Goal: Task Accomplishment & Management: Manage account settings

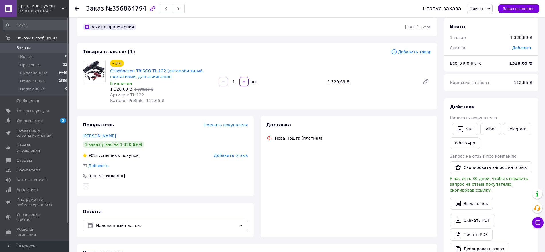
scroll to position [10, 0]
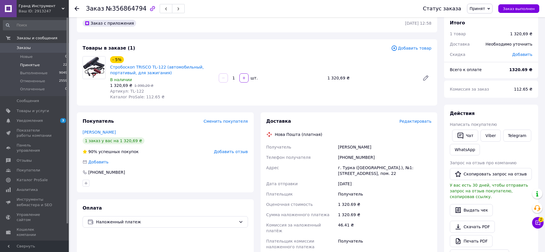
click at [25, 66] on span "Принятые" at bounding box center [30, 65] width 20 height 5
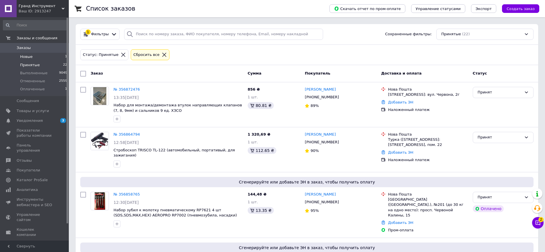
click at [23, 56] on span "Новые" at bounding box center [26, 56] width 13 height 5
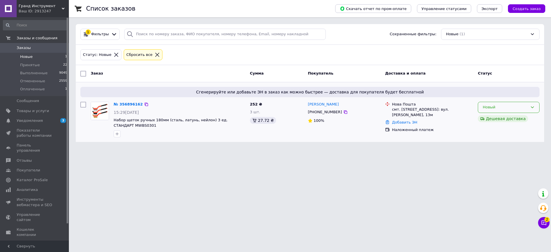
click at [527, 106] on div "Новый" at bounding box center [505, 107] width 45 height 6
click at [490, 119] on li "Принят" at bounding box center [508, 119] width 61 height 11
click at [27, 57] on span "Новые" at bounding box center [26, 56] width 13 height 5
click at [27, 64] on span "Принятые" at bounding box center [30, 65] width 20 height 5
